Goal: Task Accomplishment & Management: Use online tool/utility

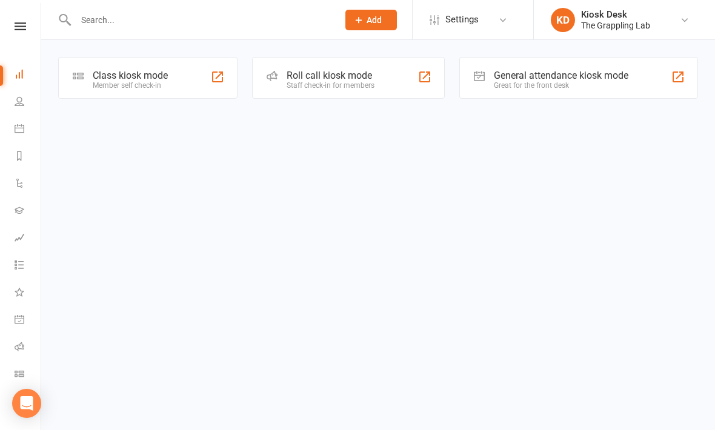
click at [162, 133] on html "Prospect Member Non-attending contact Add Settings Event Templates Appointment …" at bounding box center [357, 66] width 715 height 133
click at [167, 86] on div "Member self check-in" at bounding box center [130, 85] width 75 height 8
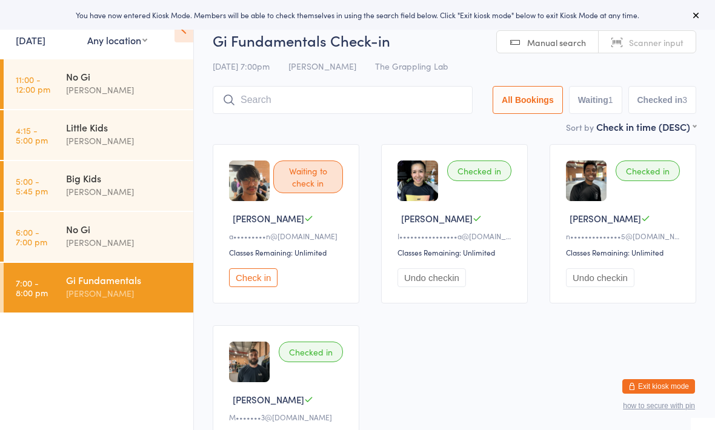
click at [77, 227] on div "No Gi" at bounding box center [124, 228] width 117 height 13
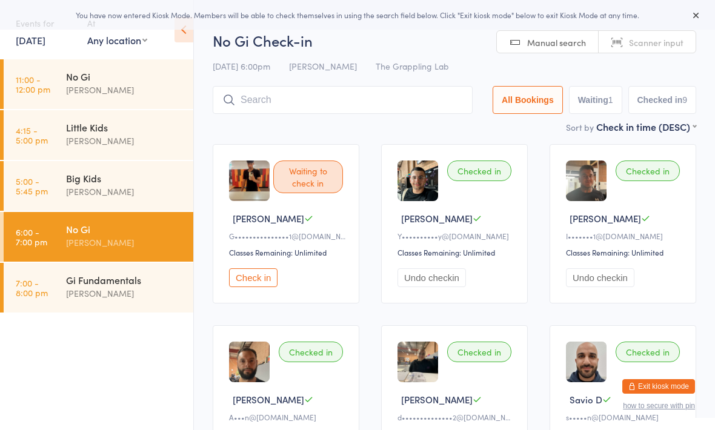
click at [275, 91] on input "search" at bounding box center [343, 100] width 260 height 28
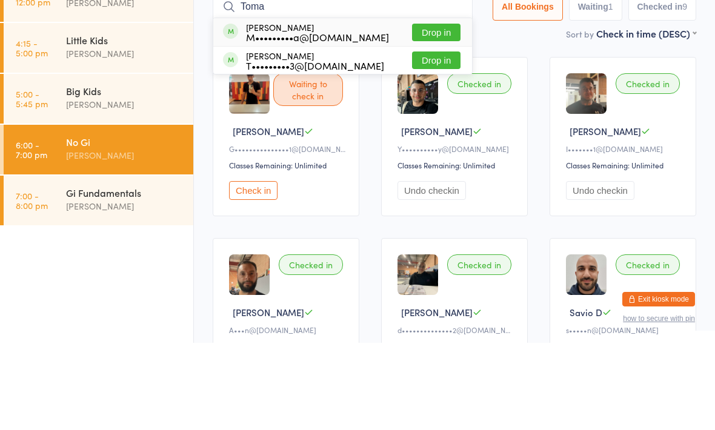
type input "Toma"
click at [427, 111] on button "Drop in" at bounding box center [436, 120] width 48 height 18
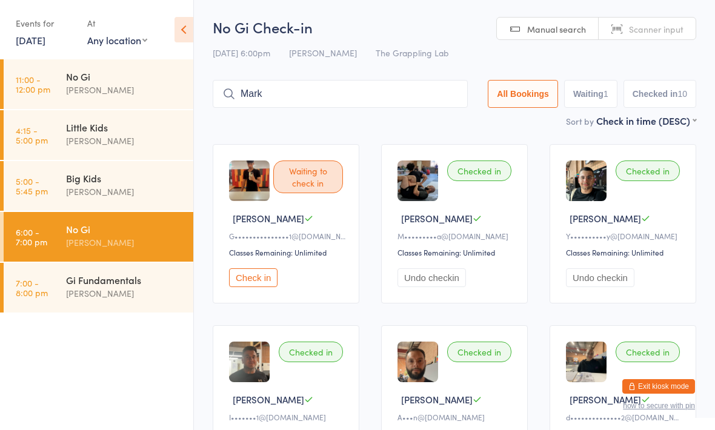
type input "[PERSON_NAME]"
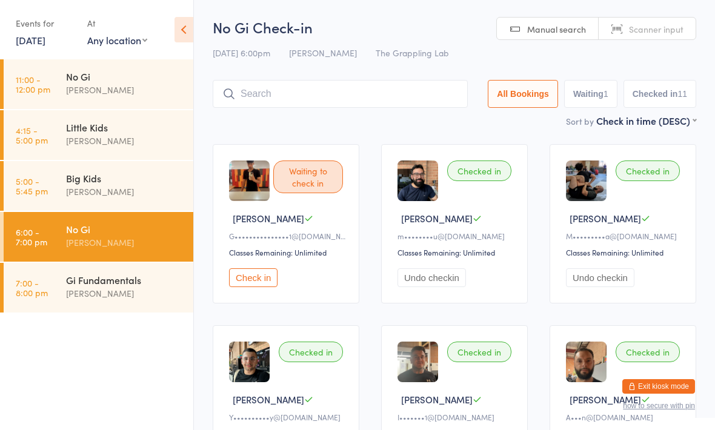
click at [121, 290] on div "[PERSON_NAME]" at bounding box center [124, 294] width 117 height 14
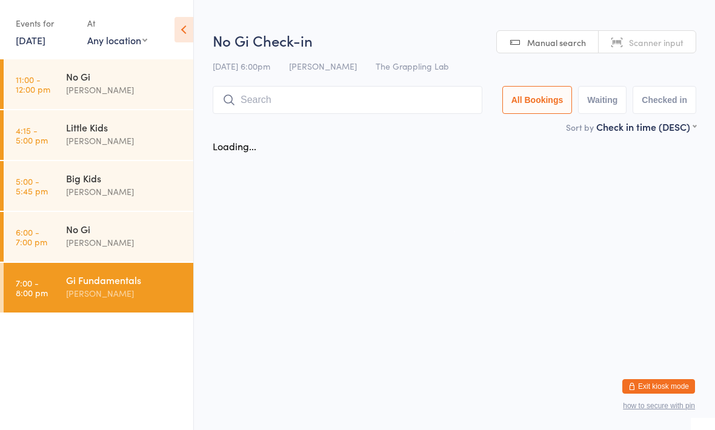
click at [286, 96] on input "search" at bounding box center [348, 100] width 270 height 28
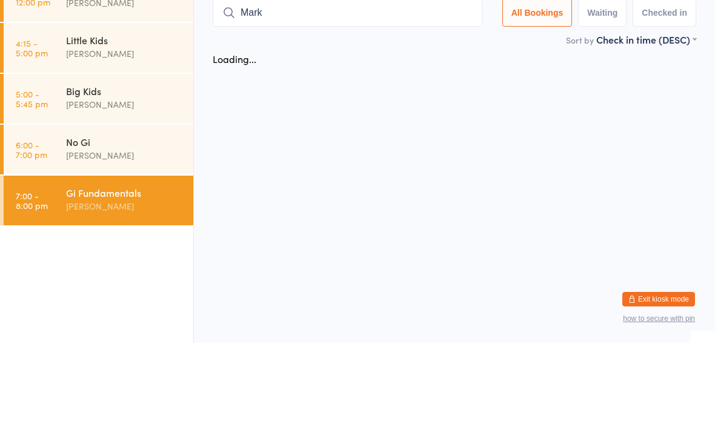
type input "[PERSON_NAME]"
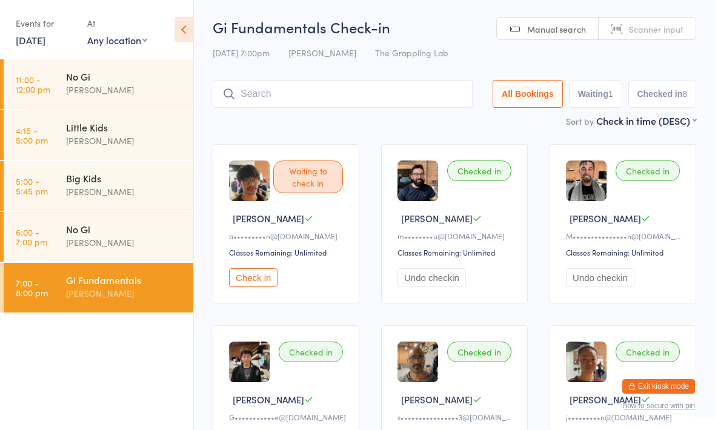
click at [353, 92] on input "search" at bounding box center [343, 94] width 260 height 28
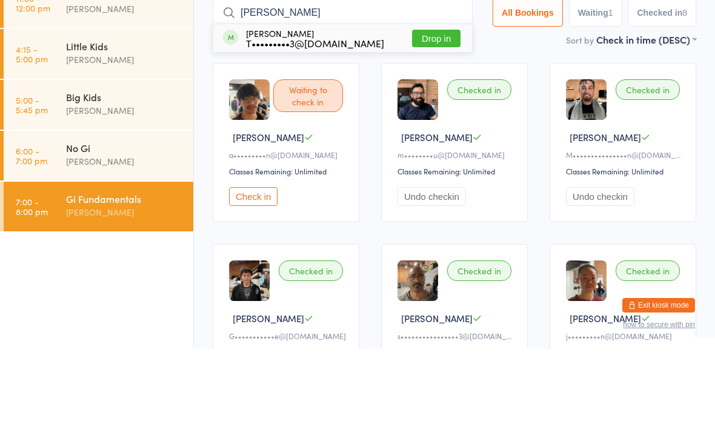
type input "[PERSON_NAME]"
click at [343, 110] on div "[PERSON_NAME] T•••••••••3@[DOMAIN_NAME]" at bounding box center [315, 119] width 138 height 19
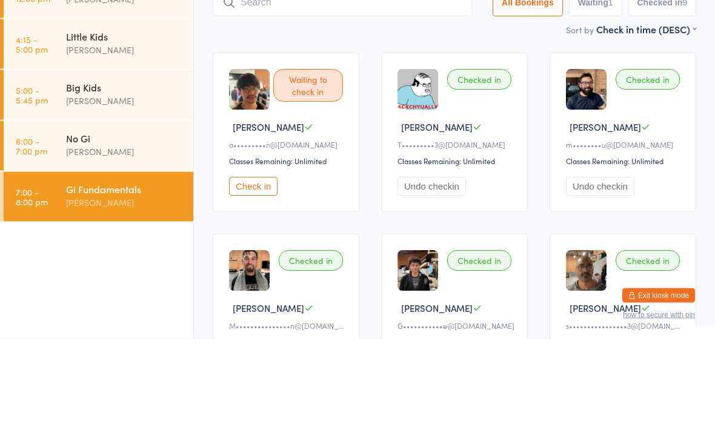
click at [427, 161] on img at bounding box center [418, 181] width 41 height 41
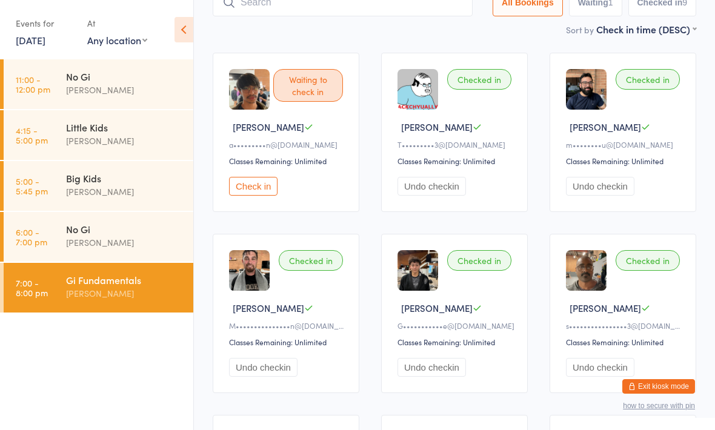
click at [260, 191] on button "Check in" at bounding box center [253, 186] width 48 height 19
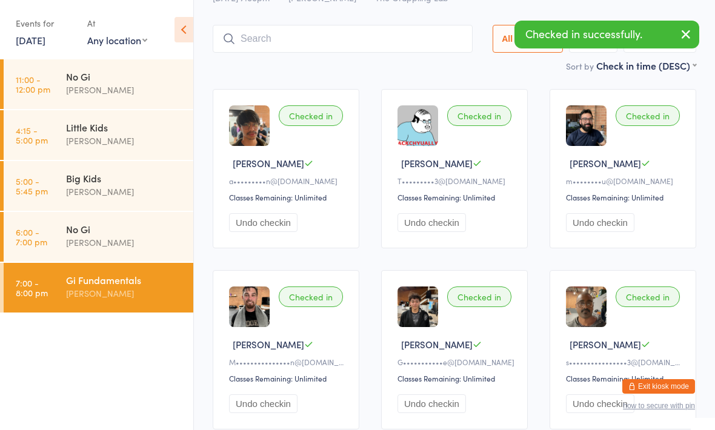
scroll to position [53, 0]
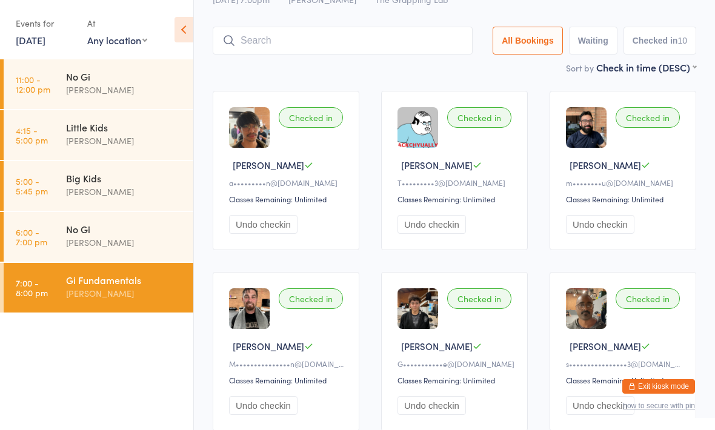
click at [358, 37] on input "search" at bounding box center [343, 41] width 260 height 28
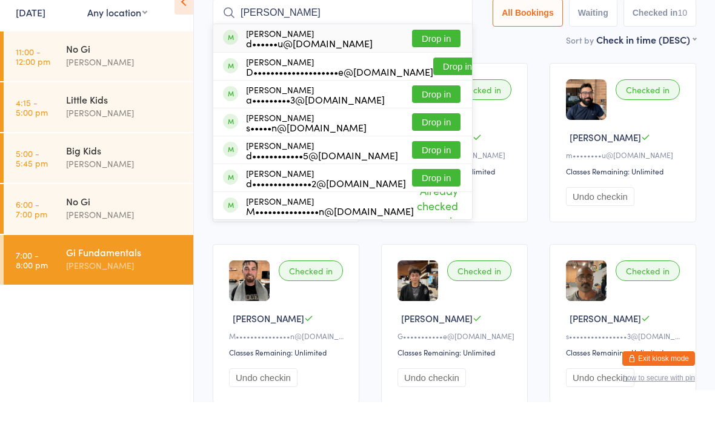
type input "[PERSON_NAME]"
click at [432, 58] on button "Drop in" at bounding box center [436, 67] width 48 height 18
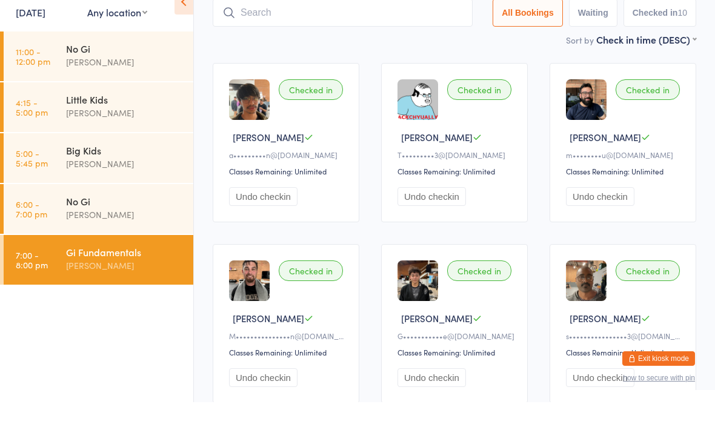
scroll to position [81, 0]
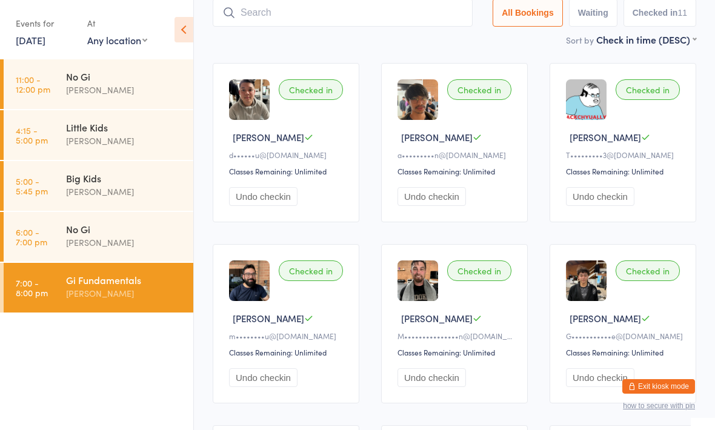
click at [244, 120] on img at bounding box center [249, 99] width 41 height 41
